Goal: Task Accomplishment & Management: Use online tool/utility

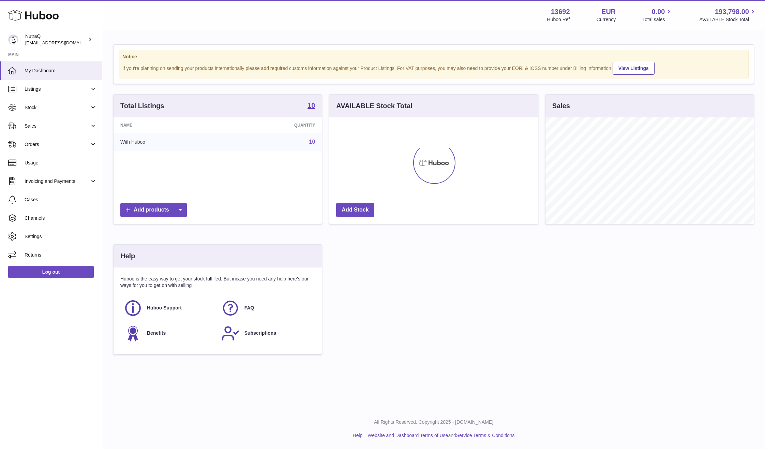
scroll to position [106, 209]
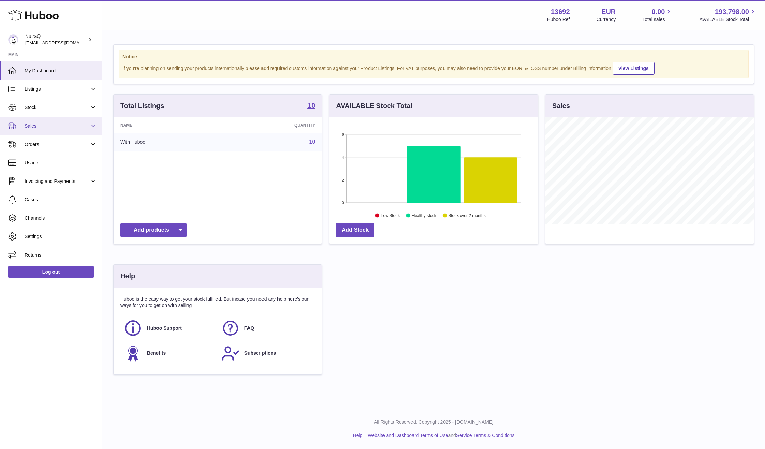
click at [35, 127] on span "Sales" at bounding box center [57, 126] width 65 height 6
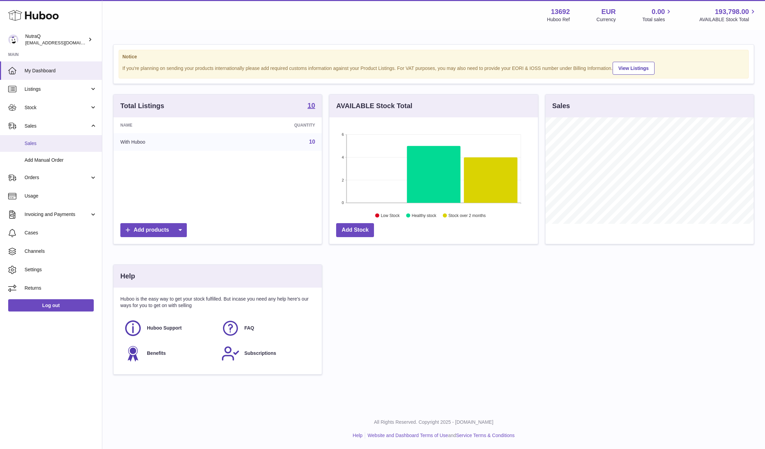
click at [68, 137] on link "Sales" at bounding box center [51, 143] width 102 height 17
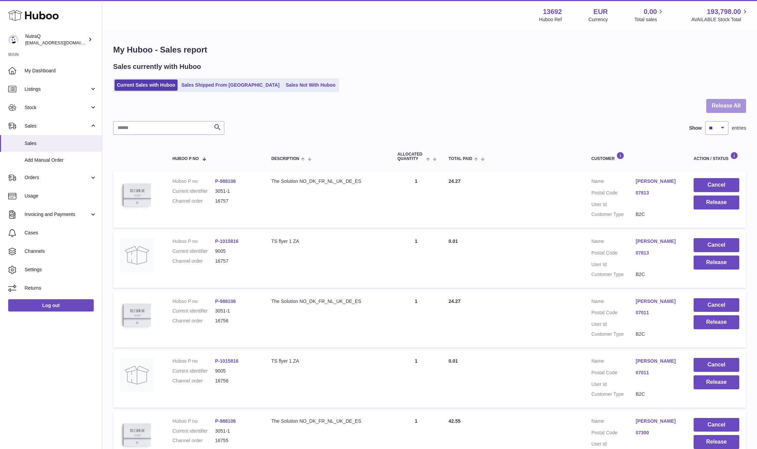
click at [745, 107] on button "Release All" at bounding box center [726, 106] width 40 height 14
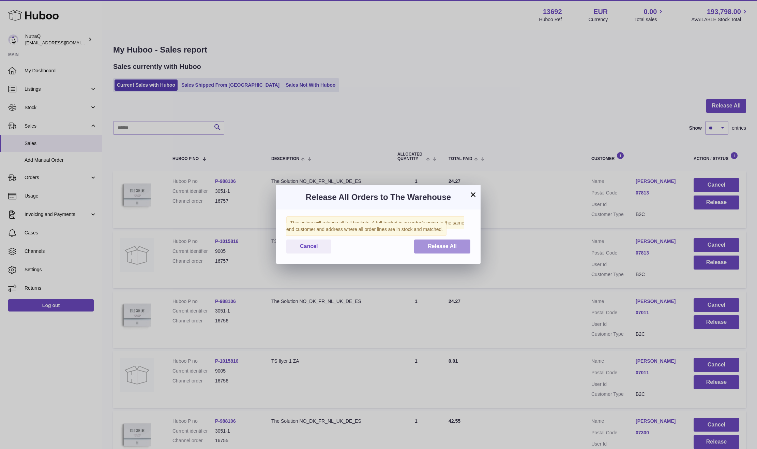
click at [434, 245] on span "Release All" at bounding box center [442, 246] width 29 height 6
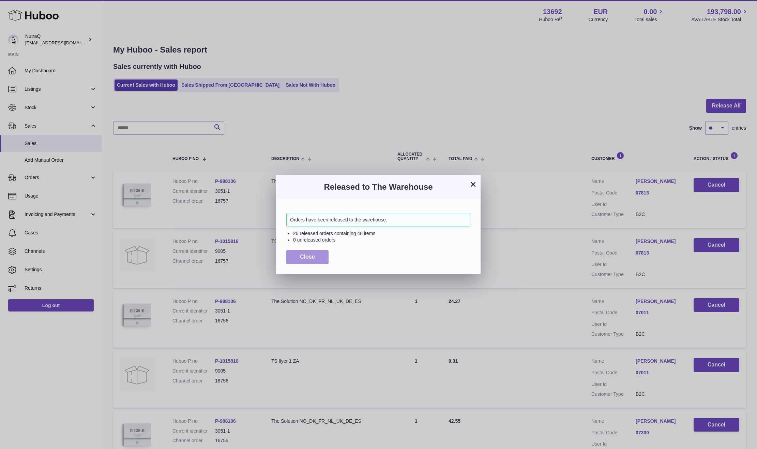
click at [302, 252] on button "Close" at bounding box center [307, 257] width 42 height 14
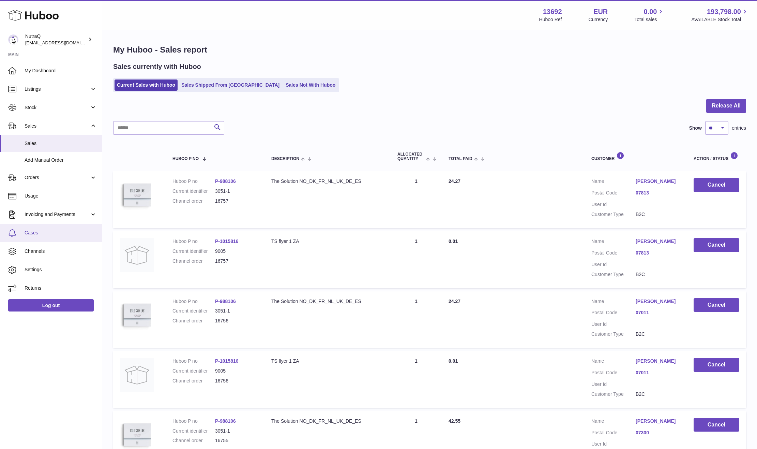
click at [61, 238] on link "Cases" at bounding box center [51, 233] width 102 height 18
